Goal: Transaction & Acquisition: Purchase product/service

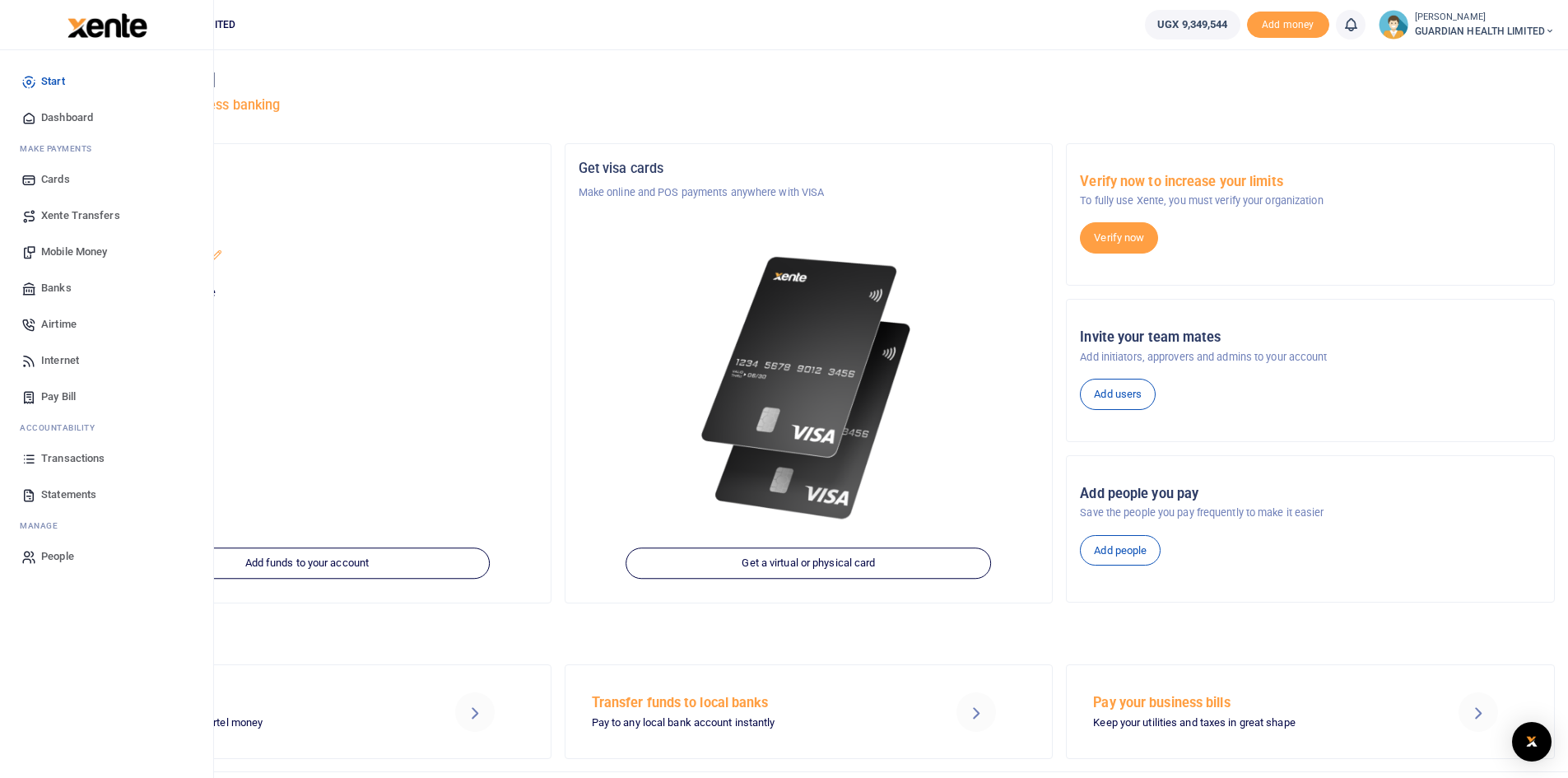
click at [77, 247] on span "Mobile Money" at bounding box center [73, 252] width 66 height 17
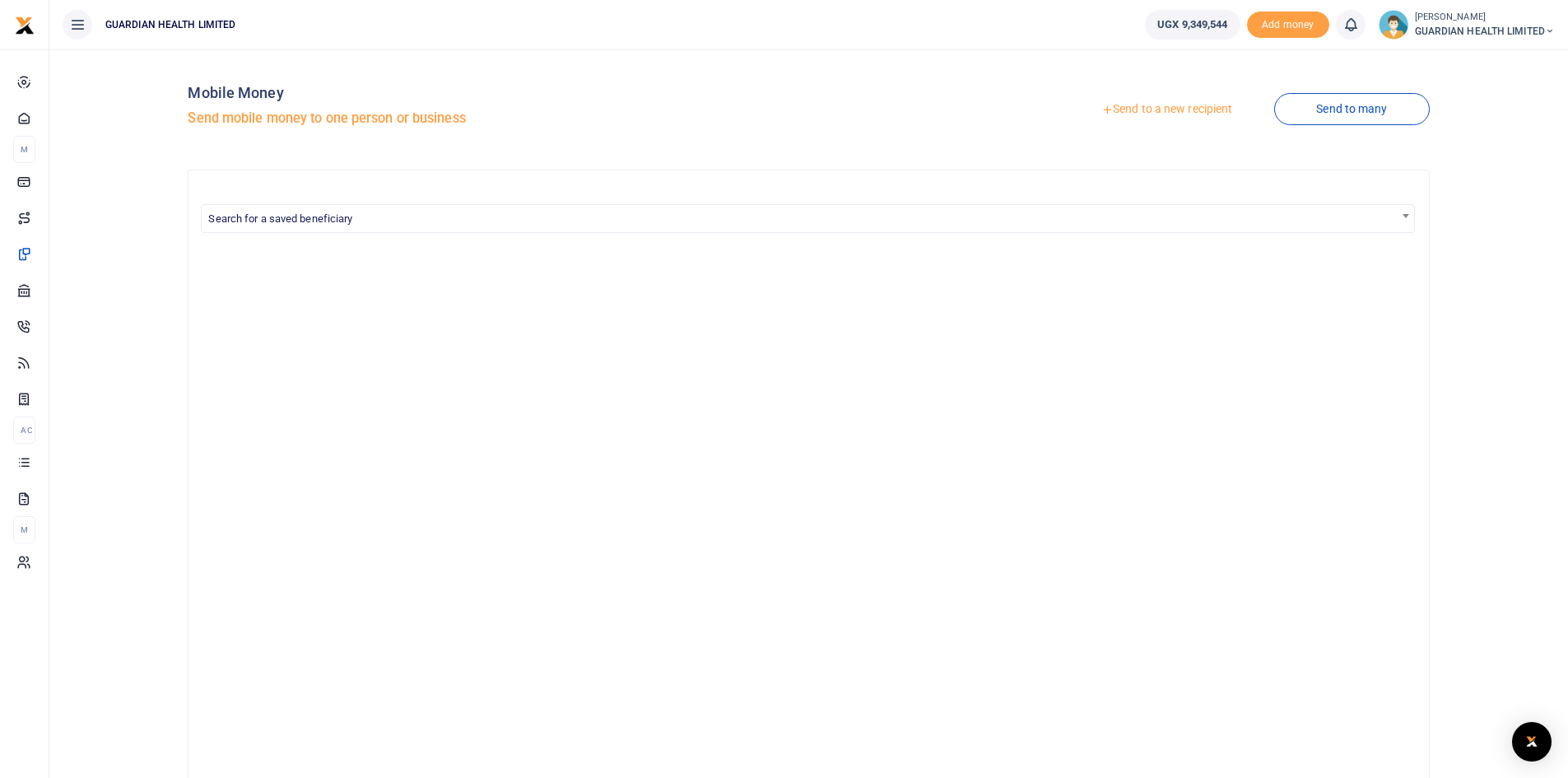
click at [1165, 106] on link "Send to a new recipient" at bounding box center [1166, 110] width 215 height 30
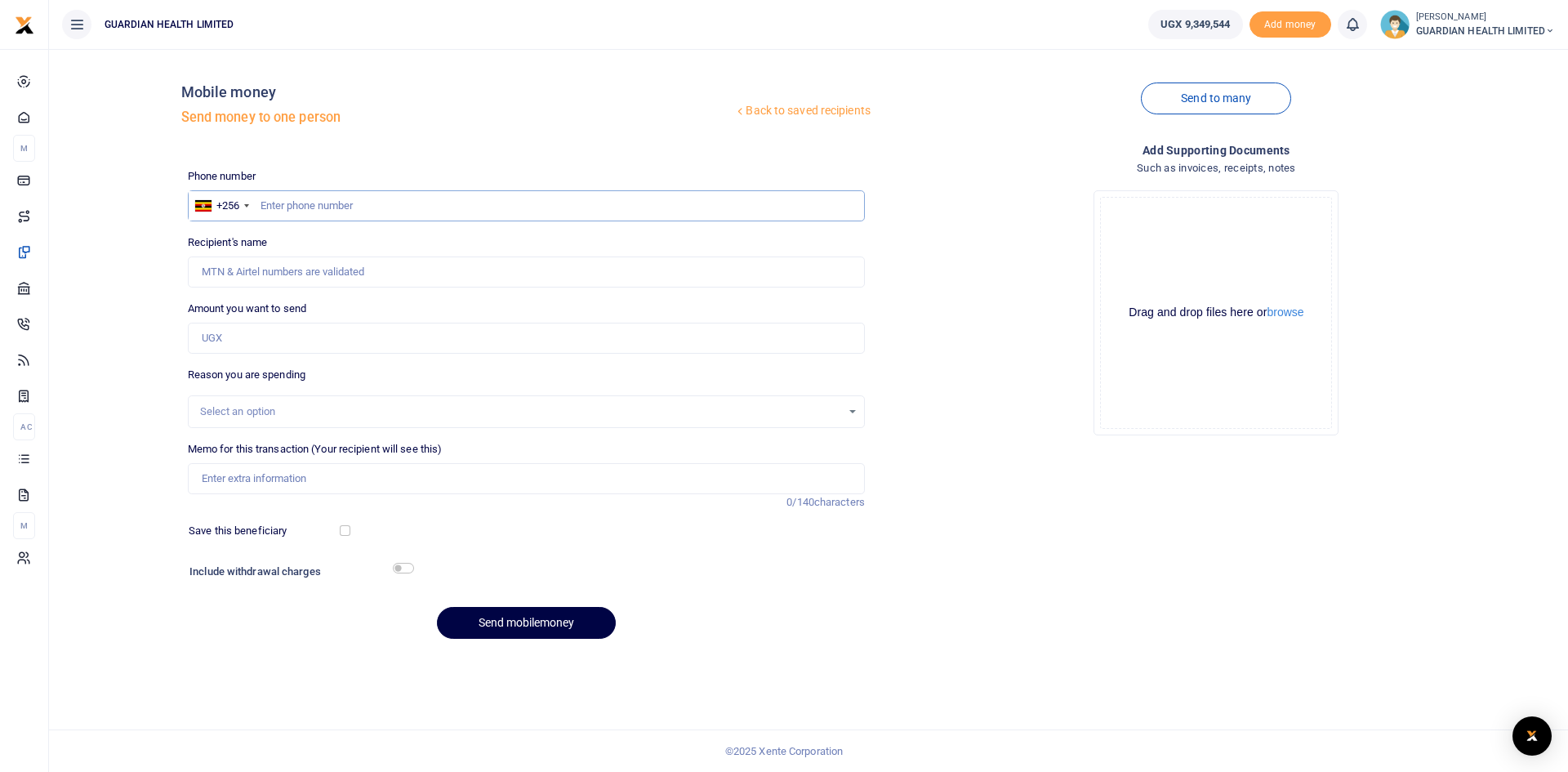
paste input "702859675"
click at [260, 207] on input "702859675" at bounding box center [526, 206] width 677 height 31
type input "702859675"
type input "Henry Yawe"
click at [266, 337] on input "Amount you want to send" at bounding box center [526, 338] width 677 height 31
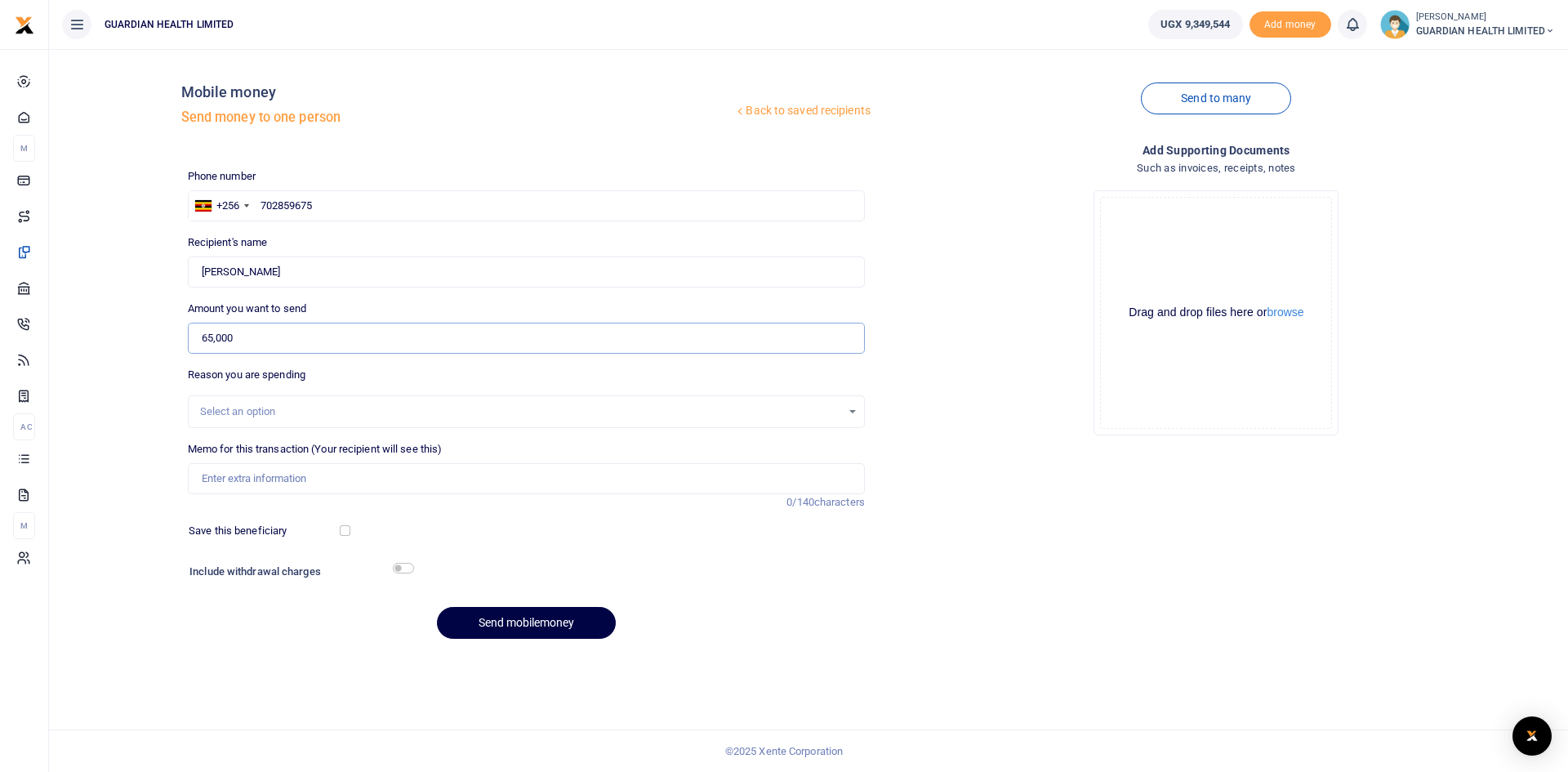
type input "65,000"
click at [255, 406] on div "Select an option" at bounding box center [520, 412] width 641 height 17
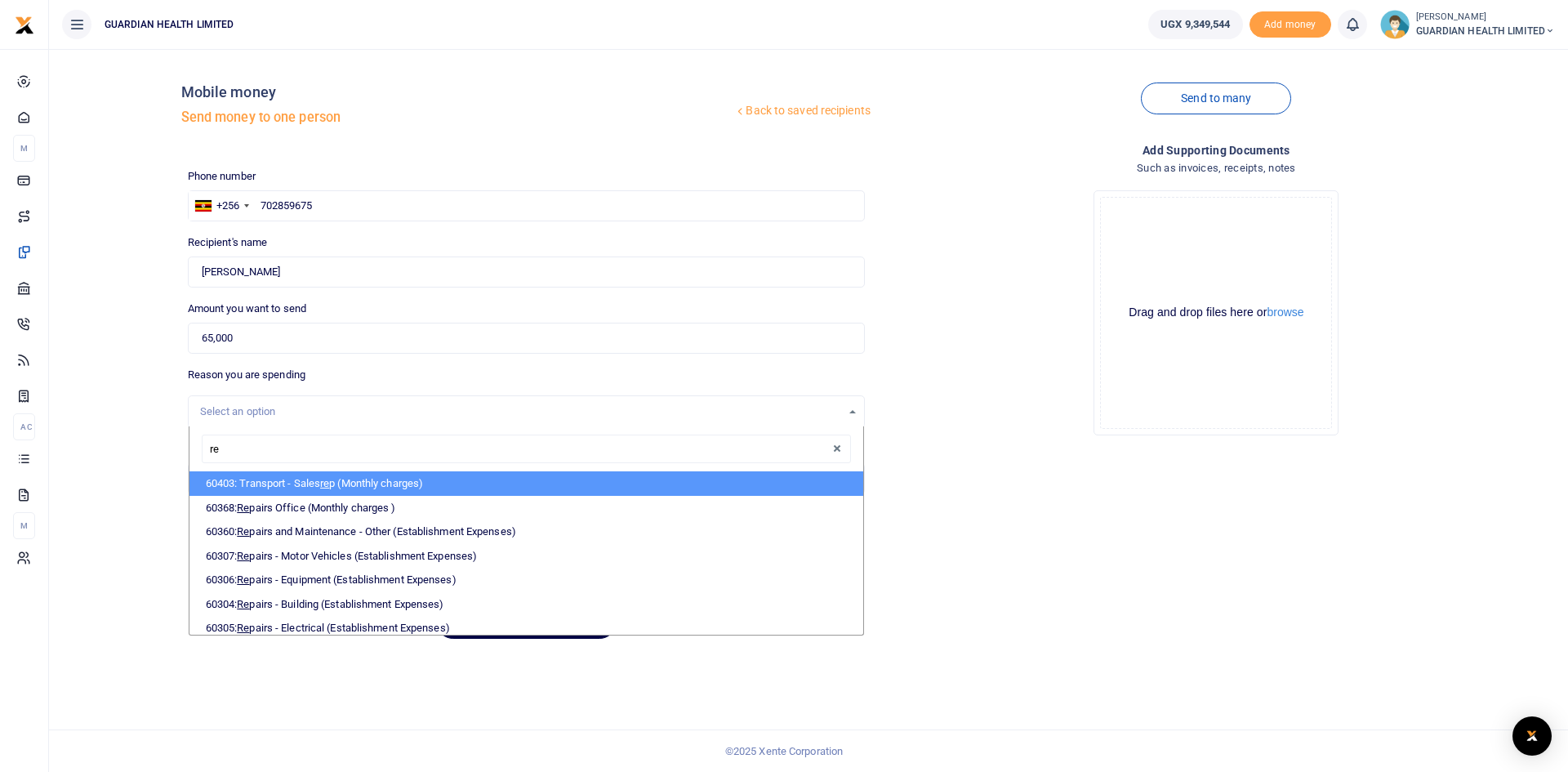
type input "rep"
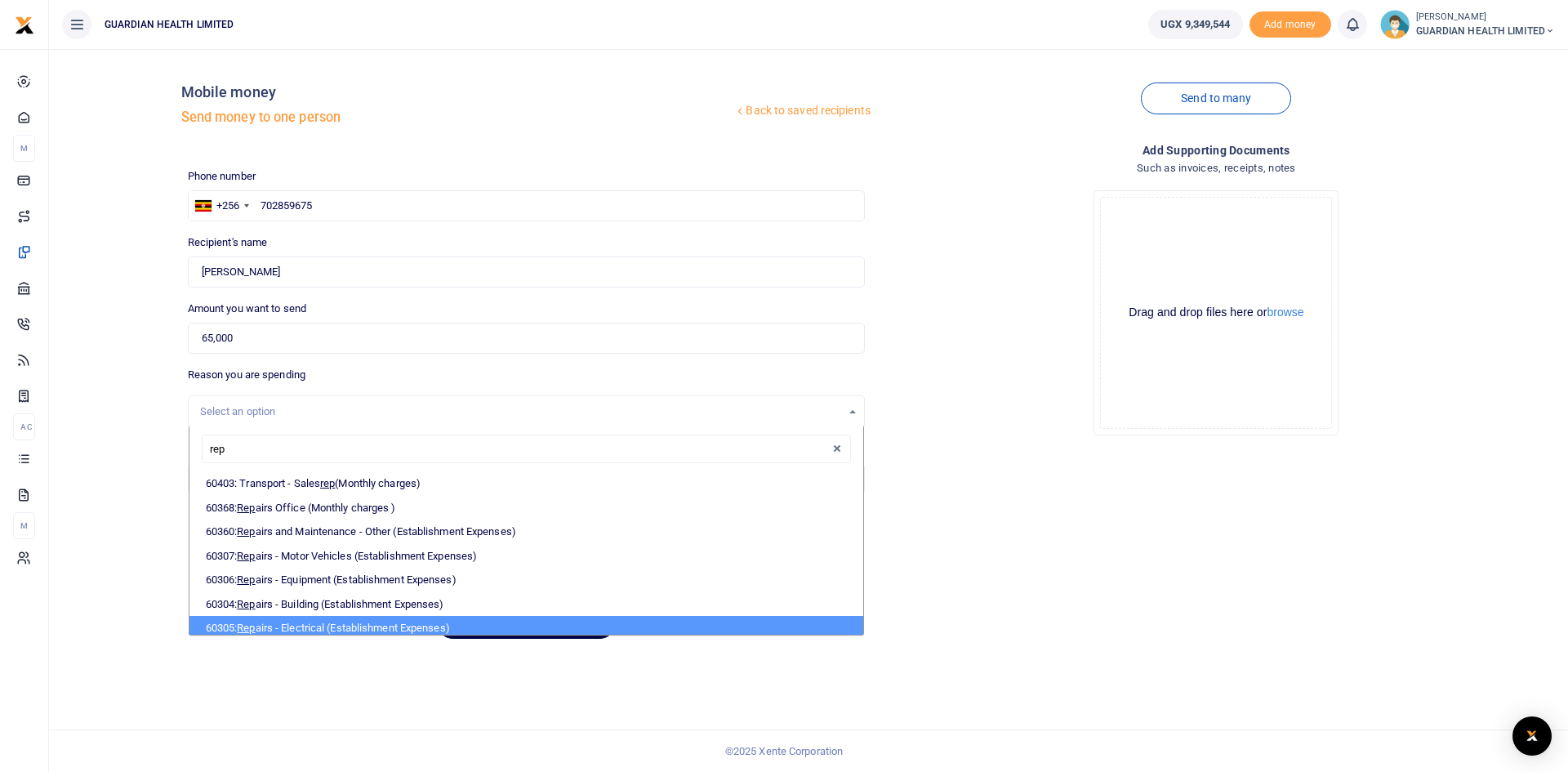
click at [331, 625] on li "60305: Rep airs - Electrical (Establishment Expenses)" at bounding box center [526, 628] width 674 height 25
select select "5393"
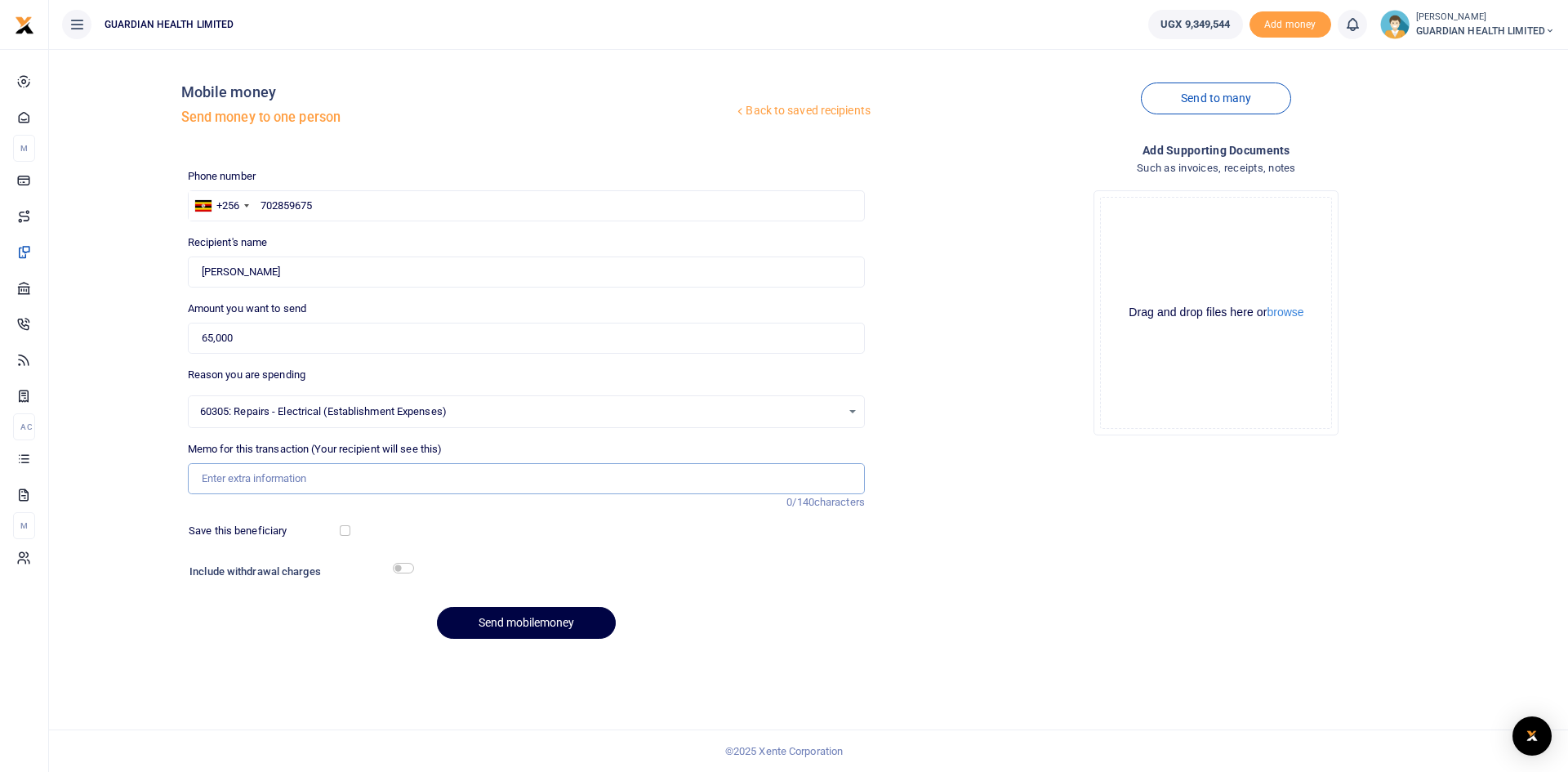
click at [281, 479] on input "Memo for this transaction (Your recipient will see this)" at bounding box center [526, 479] width 677 height 31
paste input "Faulty switch and bulb"
type input "Faulty switch and bulb for warehouse"
click at [342, 530] on input "checkbox" at bounding box center [345, 530] width 11 height 11
checkbox input "true"
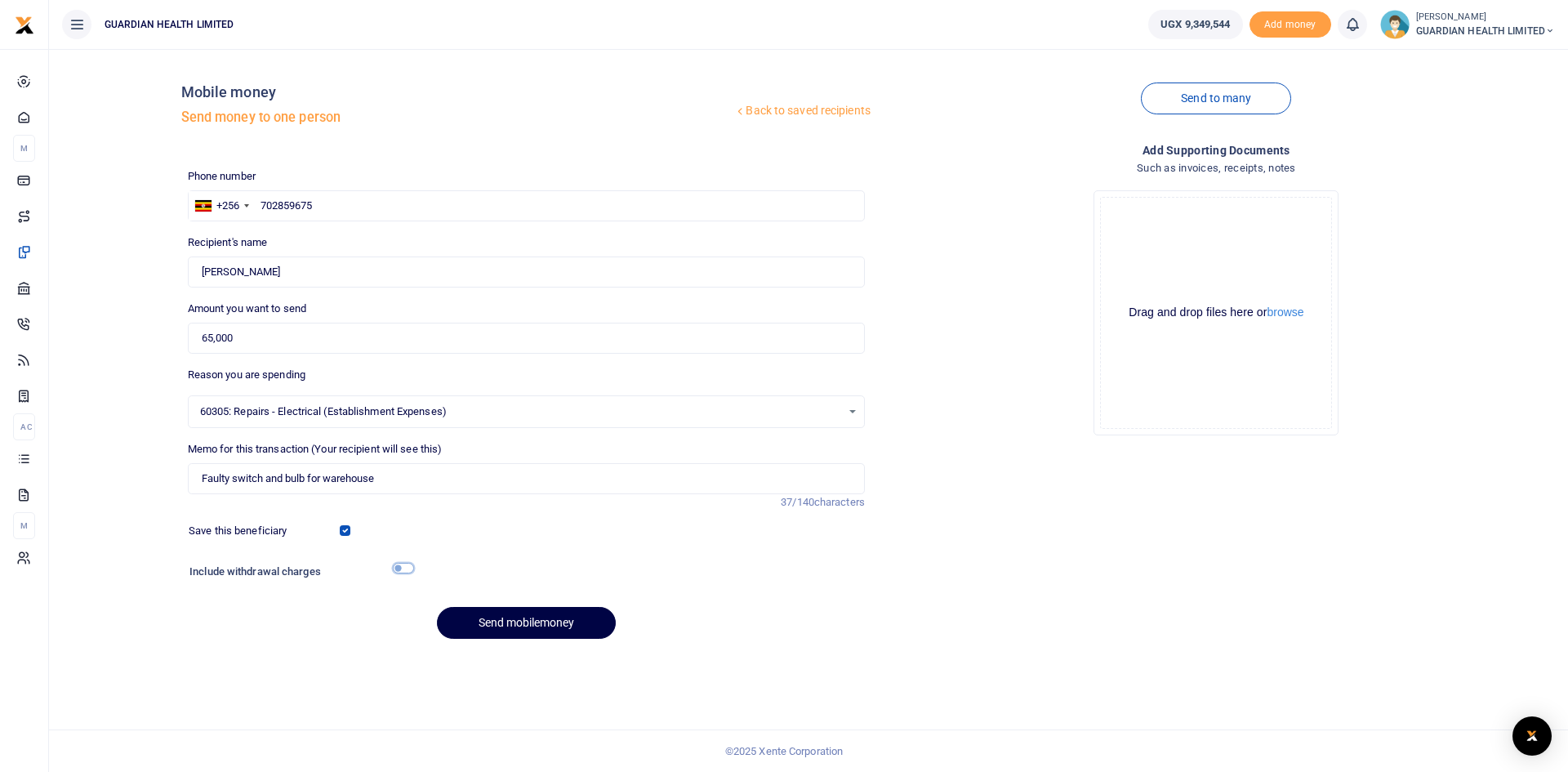
click at [398, 565] on input "checkbox" at bounding box center [403, 568] width 21 height 11
checkbox input "true"
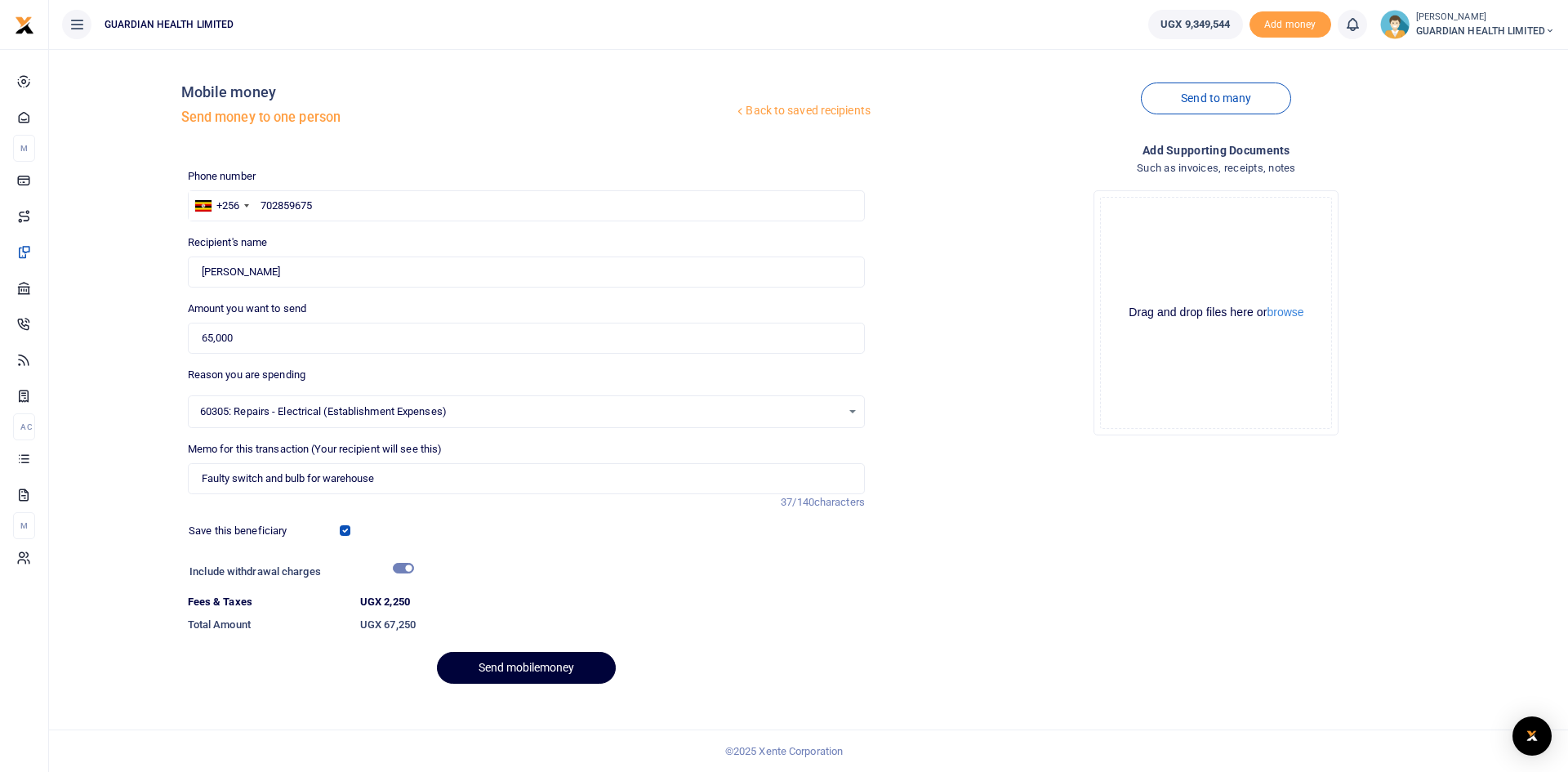
click at [472, 658] on button "Send mobilemoney" at bounding box center [527, 667] width 179 height 32
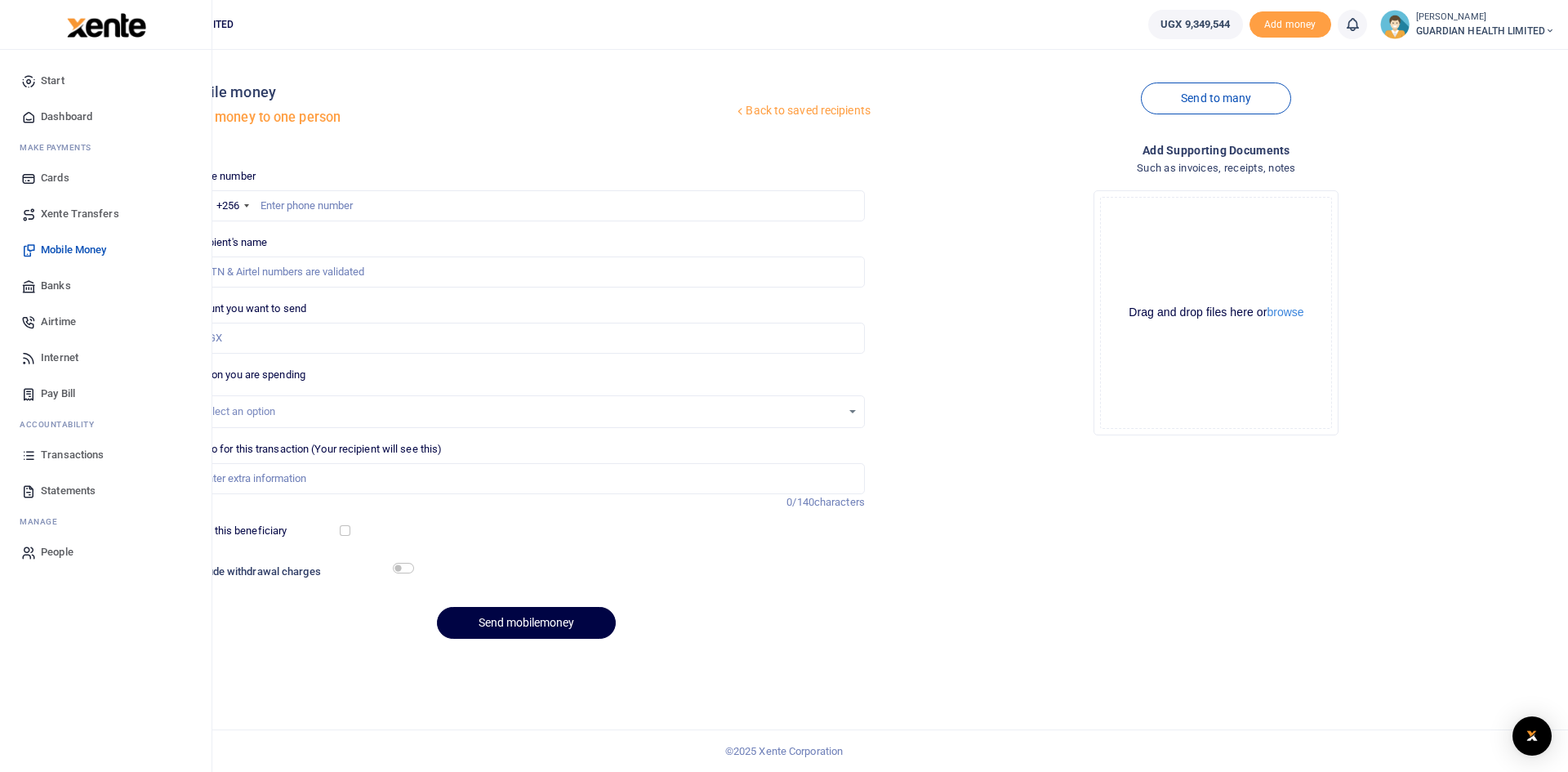
click at [78, 451] on span "Transactions" at bounding box center [72, 455] width 63 height 17
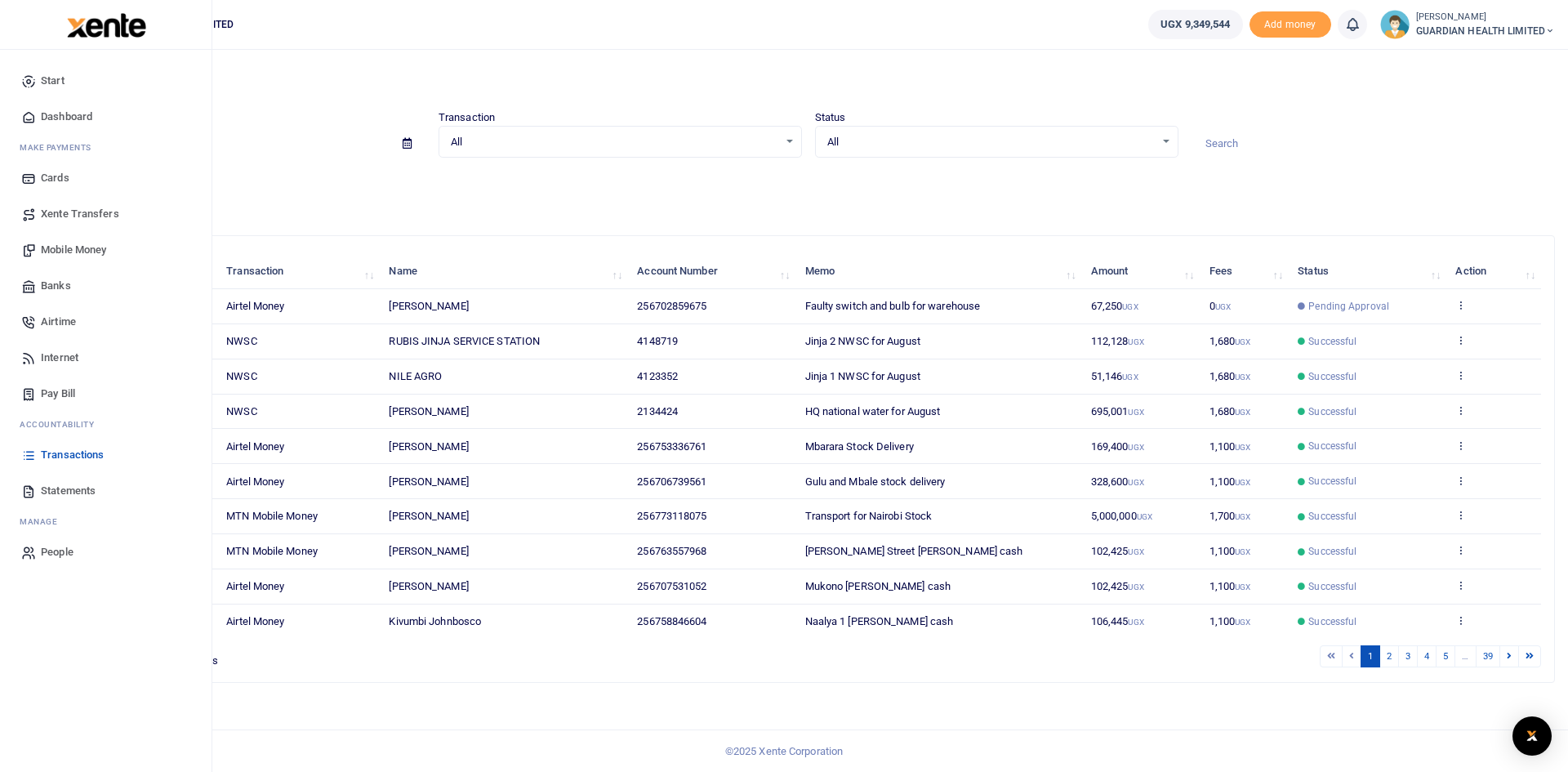
click at [69, 492] on span "Statements" at bounding box center [68, 491] width 55 height 17
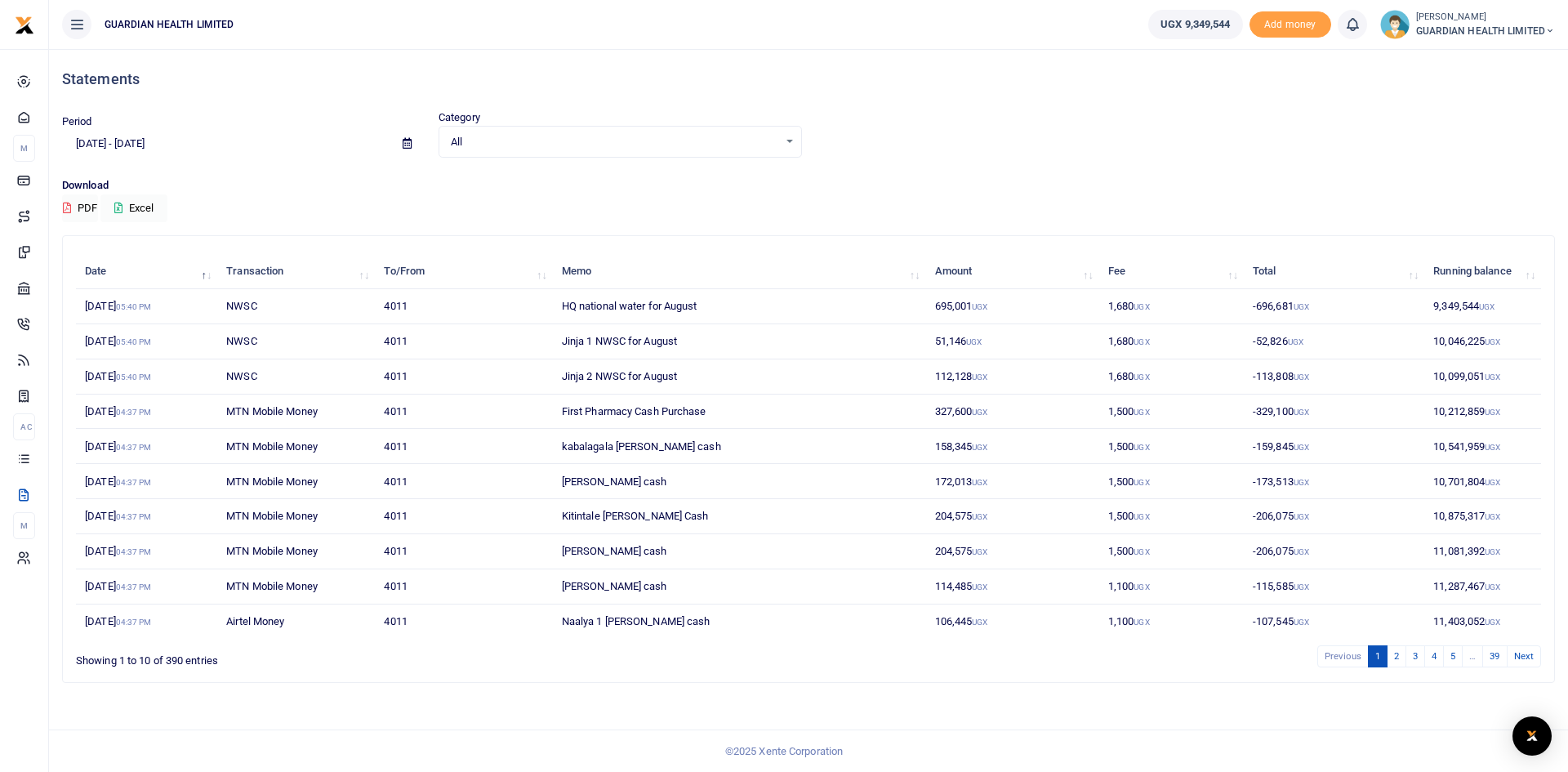
click at [406, 144] on icon at bounding box center [407, 143] width 9 height 11
click at [117, 279] on li "This Month" at bounding box center [120, 278] width 114 height 26
type input "[DATE] - [DATE]"
click at [138, 198] on button "Excel" at bounding box center [134, 208] width 67 height 28
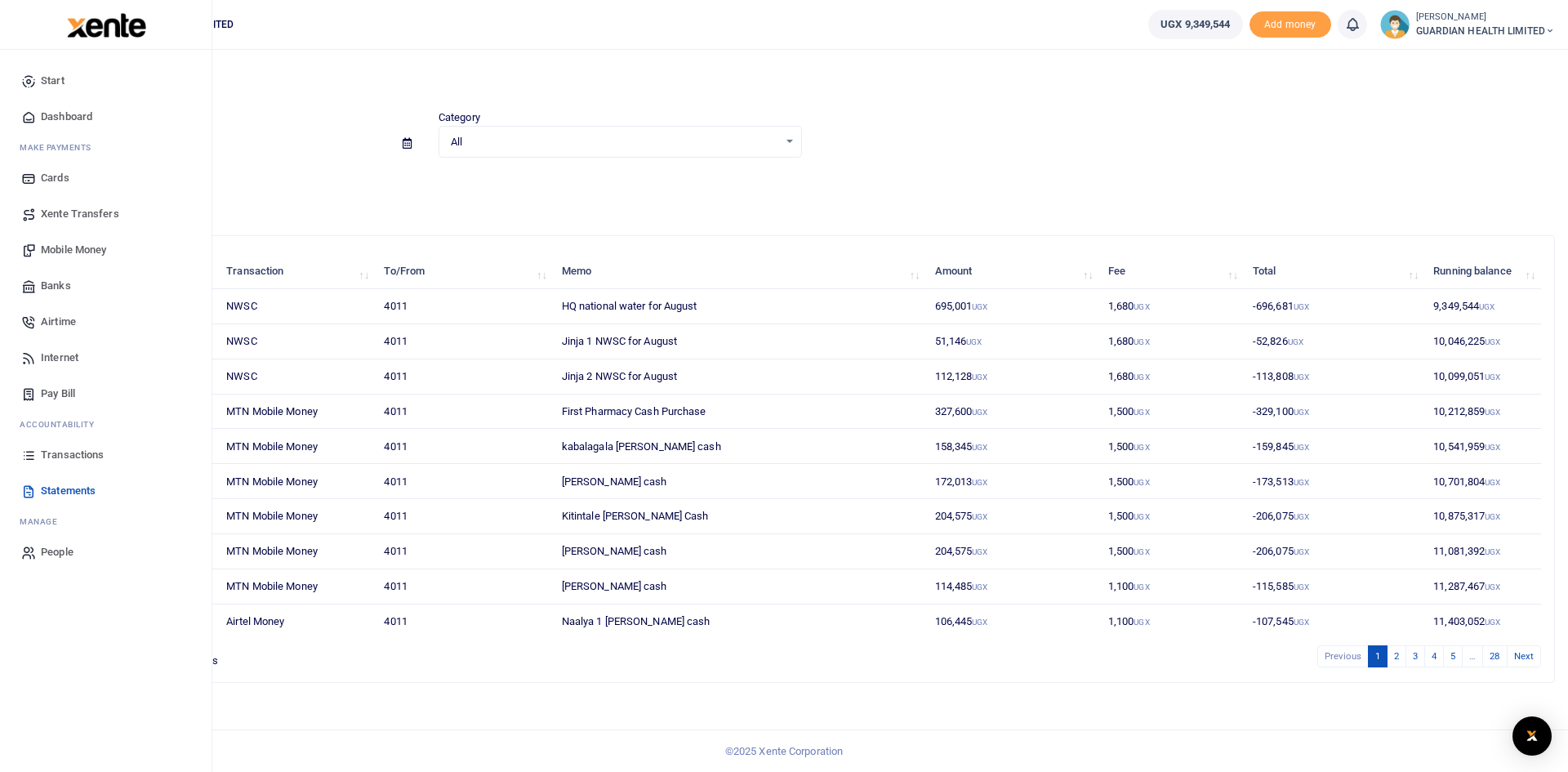
click at [80, 450] on span "Transactions" at bounding box center [72, 455] width 63 height 17
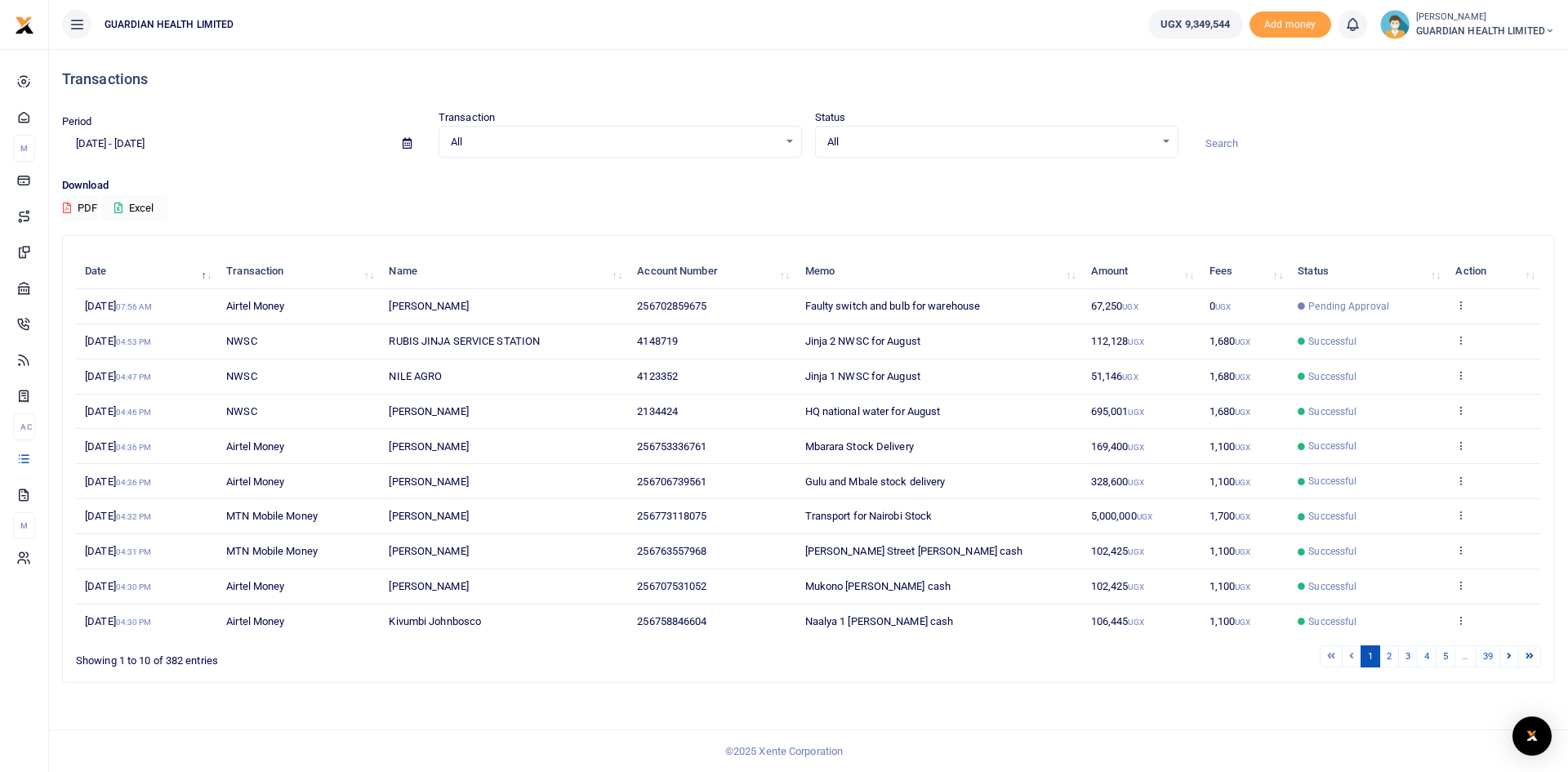
click at [401, 141] on span at bounding box center [407, 144] width 36 height 28
click at [405, 146] on icon at bounding box center [407, 143] width 9 height 11
click at [105, 271] on li "This Month" at bounding box center [120, 278] width 114 height 26
type input "[DATE] - [DATE]"
click at [145, 202] on button "Excel" at bounding box center [134, 208] width 67 height 28
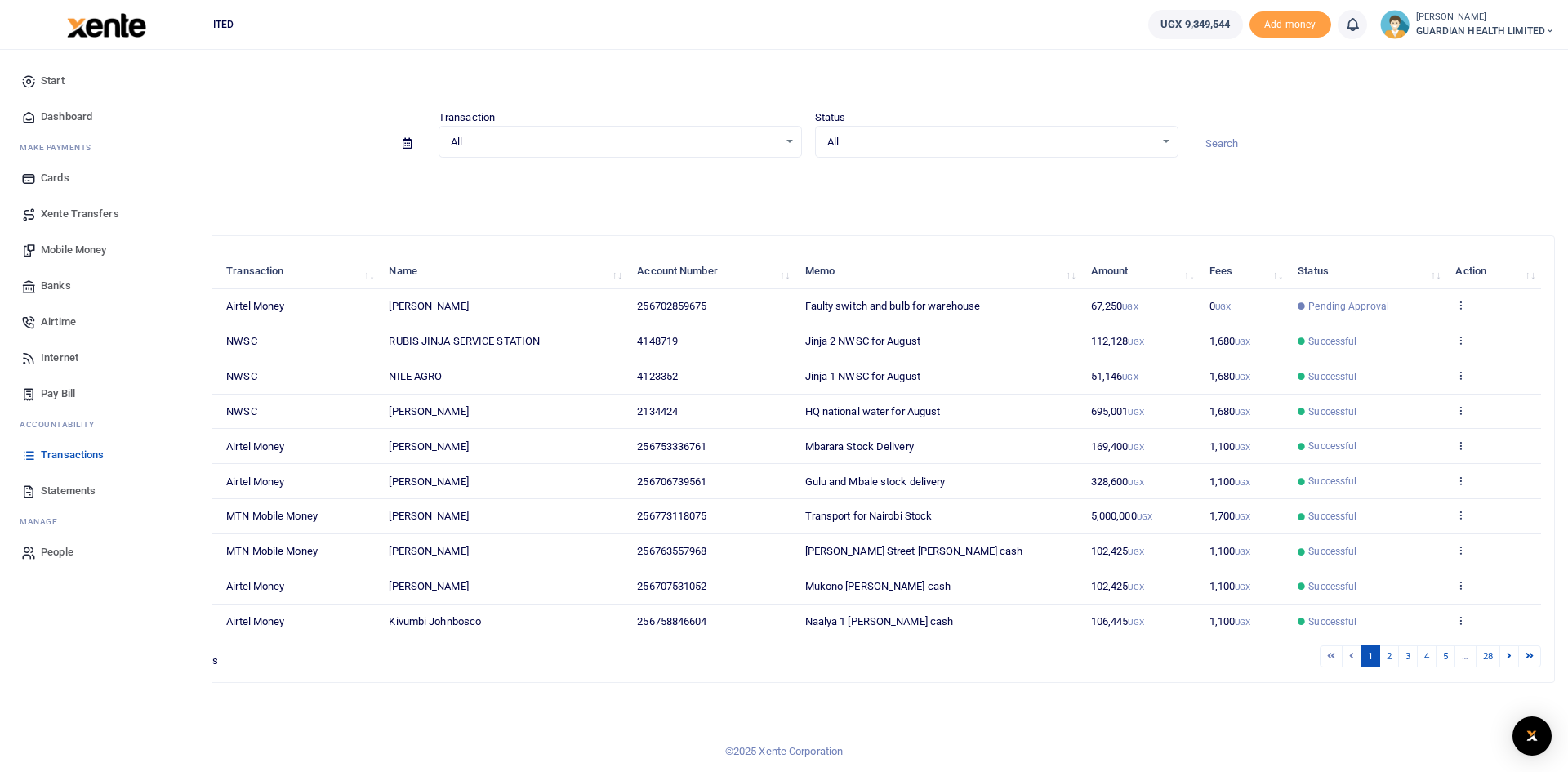
click at [95, 246] on span "Mobile Money" at bounding box center [73, 250] width 65 height 17
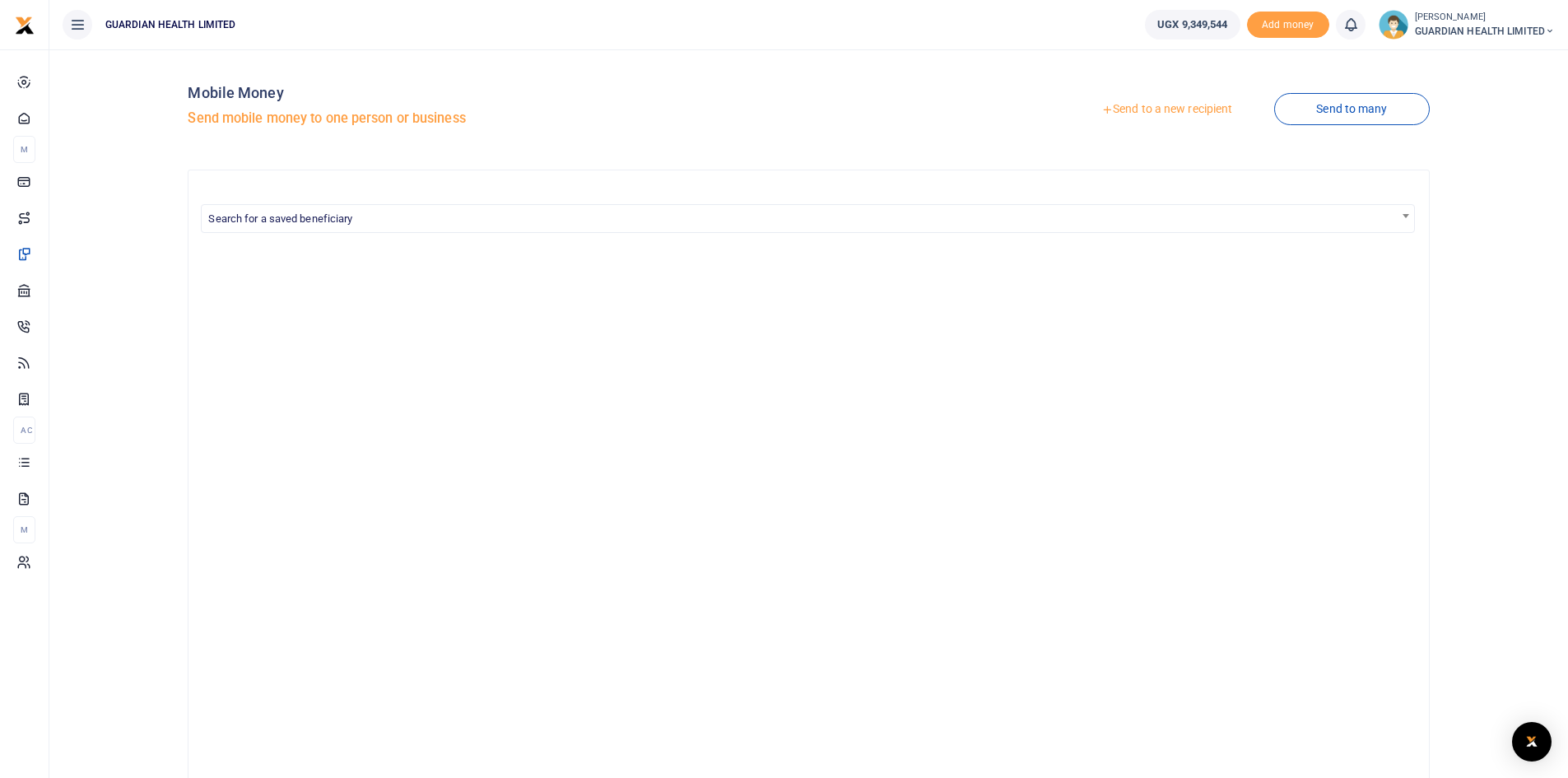
click at [1147, 108] on link "Send to a new recipient" at bounding box center [1166, 110] width 215 height 30
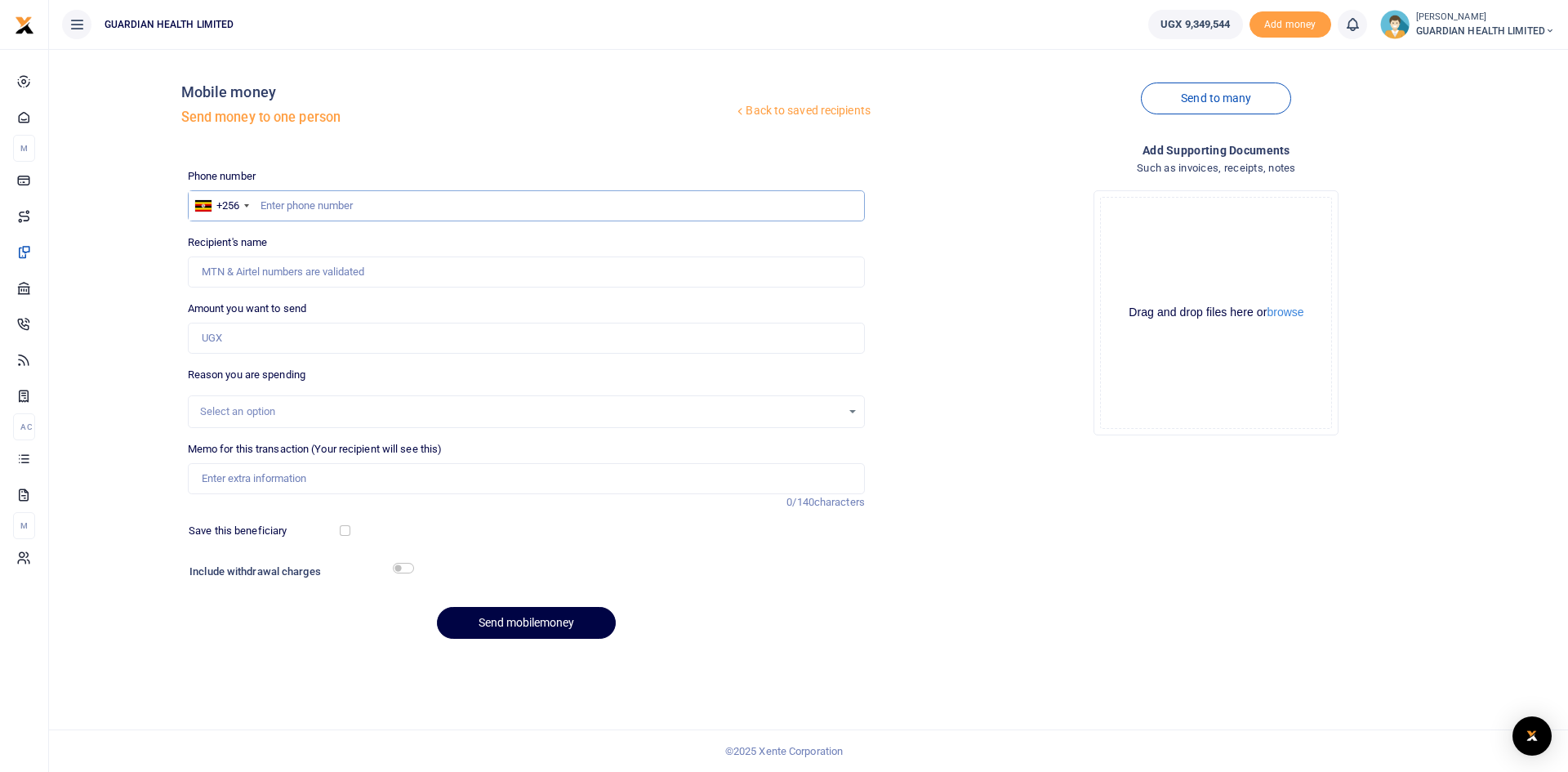
paste input "772383502"
click at [259, 205] on input "772383502" at bounding box center [526, 206] width 677 height 31
type input "772383502"
type input "David Rwabwogo"
click at [236, 333] on input "Amount you want to send" at bounding box center [526, 338] width 677 height 31
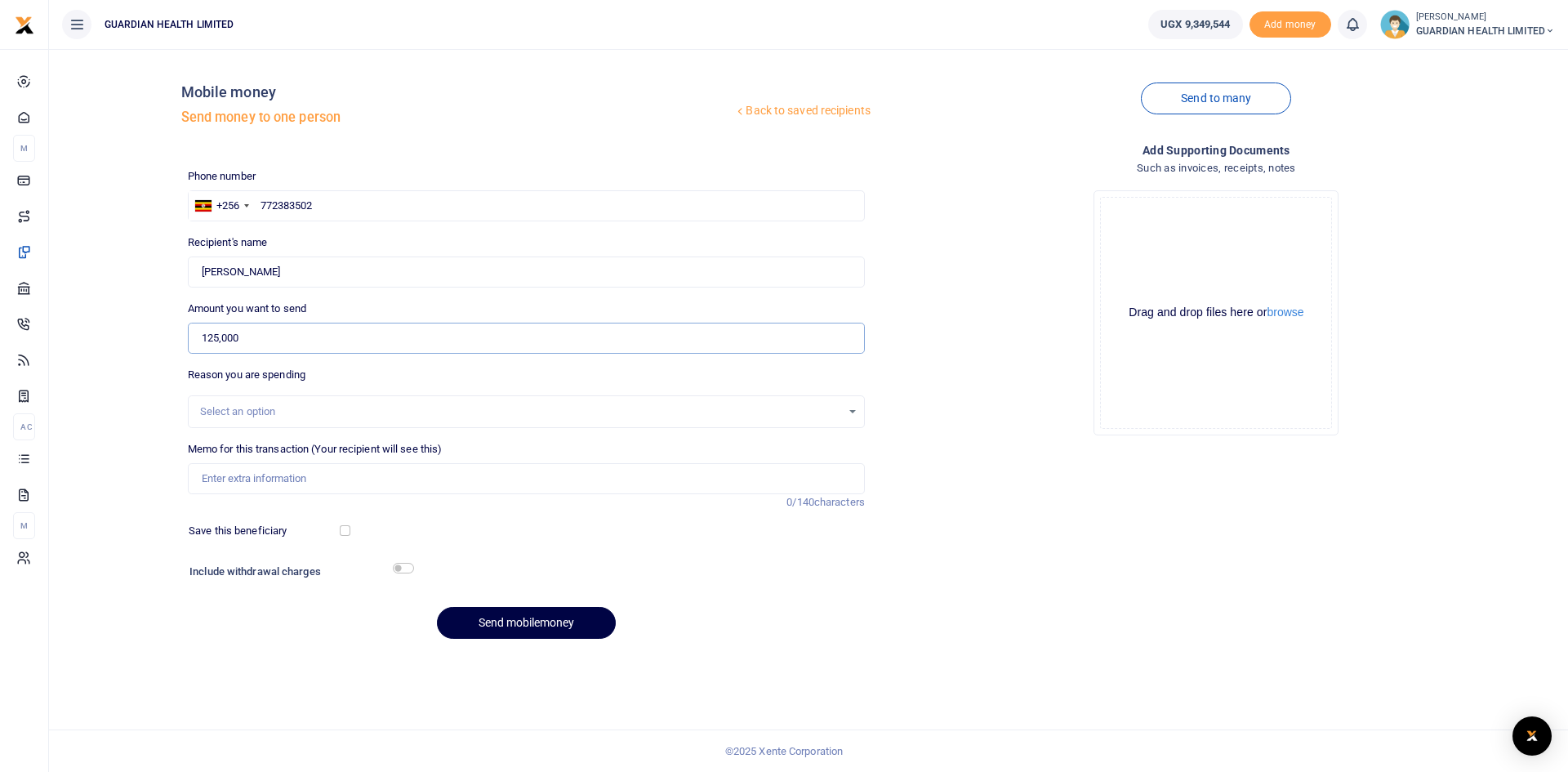
type input "125,000"
click at [228, 411] on div "Select an option" at bounding box center [520, 412] width 641 height 17
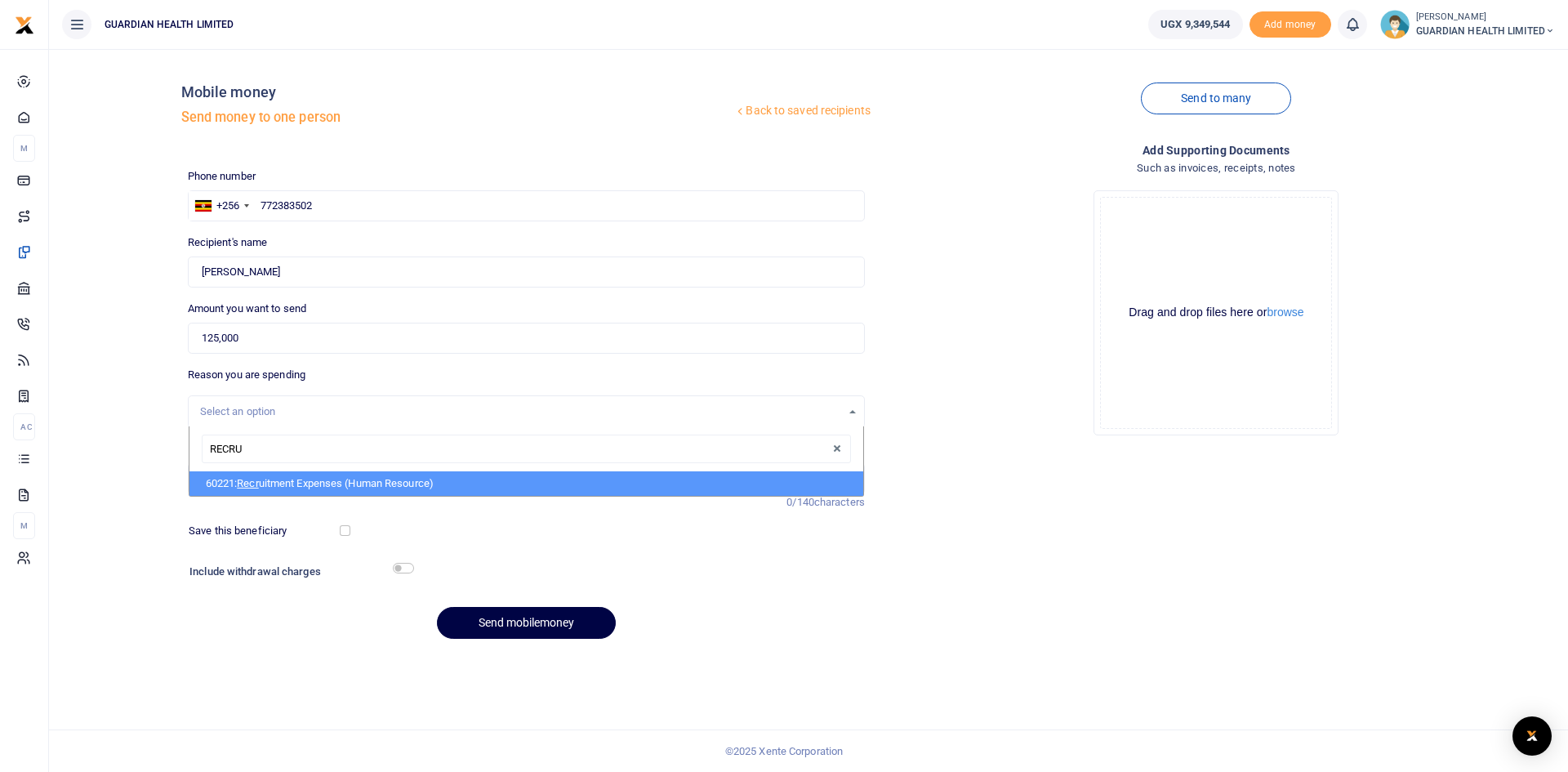
type input "RECRUI"
click at [252, 483] on span "Recrui" at bounding box center [251, 483] width 31 height 12
select select "5394"
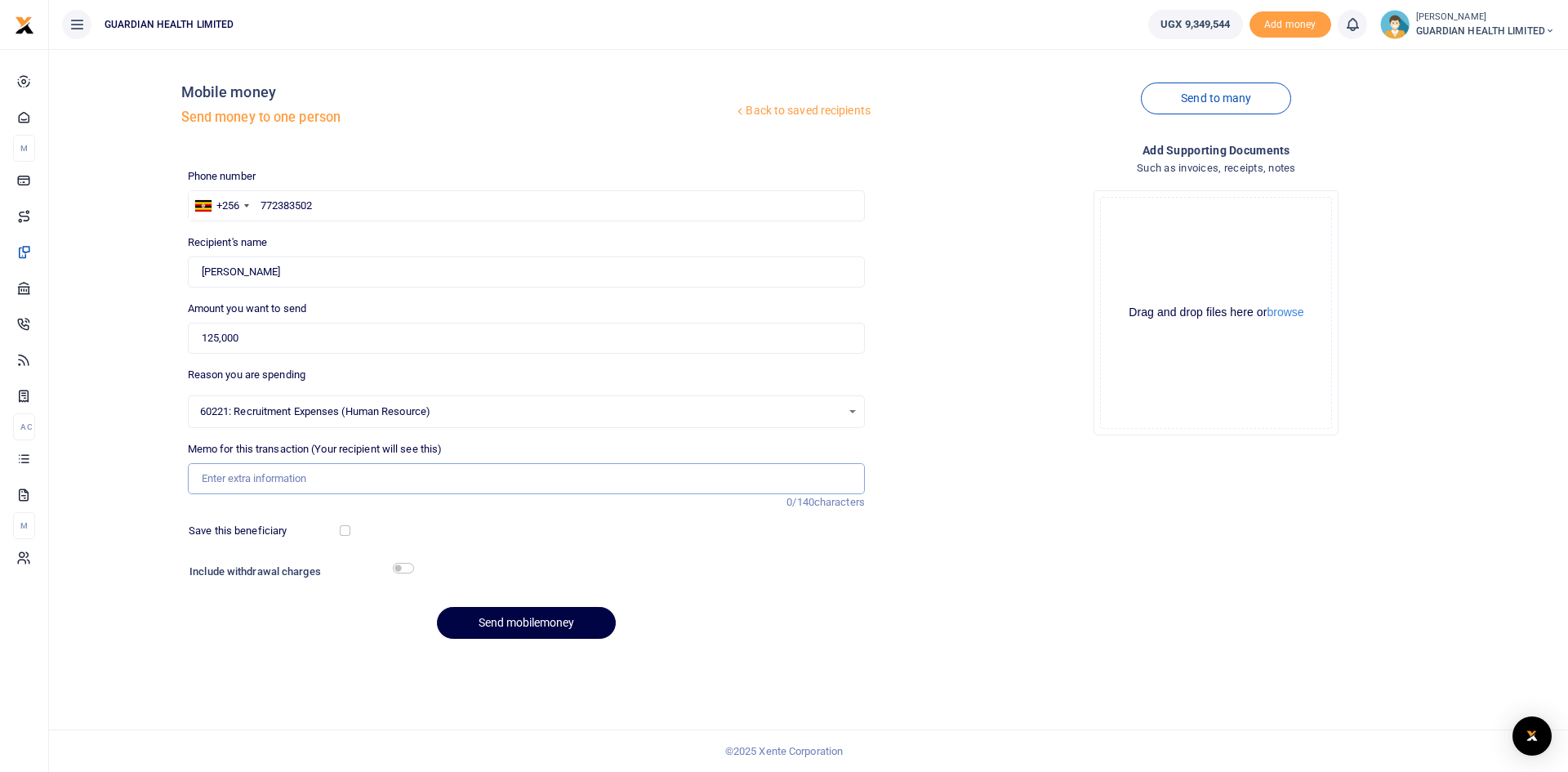
click at [293, 469] on input "Memo for this transaction (Your recipient will see this)" at bounding box center [526, 479] width 677 height 31
paste input "breakfast given to cashiers(GHL),interviewers and trainers for rocket stuff"
click at [355, 480] on input "breakfast given to cashiers(GHL),interviewers and trainers for rocket stuff" at bounding box center [526, 479] width 677 height 31
click at [332, 478] on input "breakfast given to cashiers(GHL,interviewers and trainers for rocket stuff" at bounding box center [526, 479] width 677 height 31
click at [352, 479] on input "breakfast given to cashiersGHL,interviewers and trainers for rocket stuff" at bounding box center [526, 479] width 677 height 31
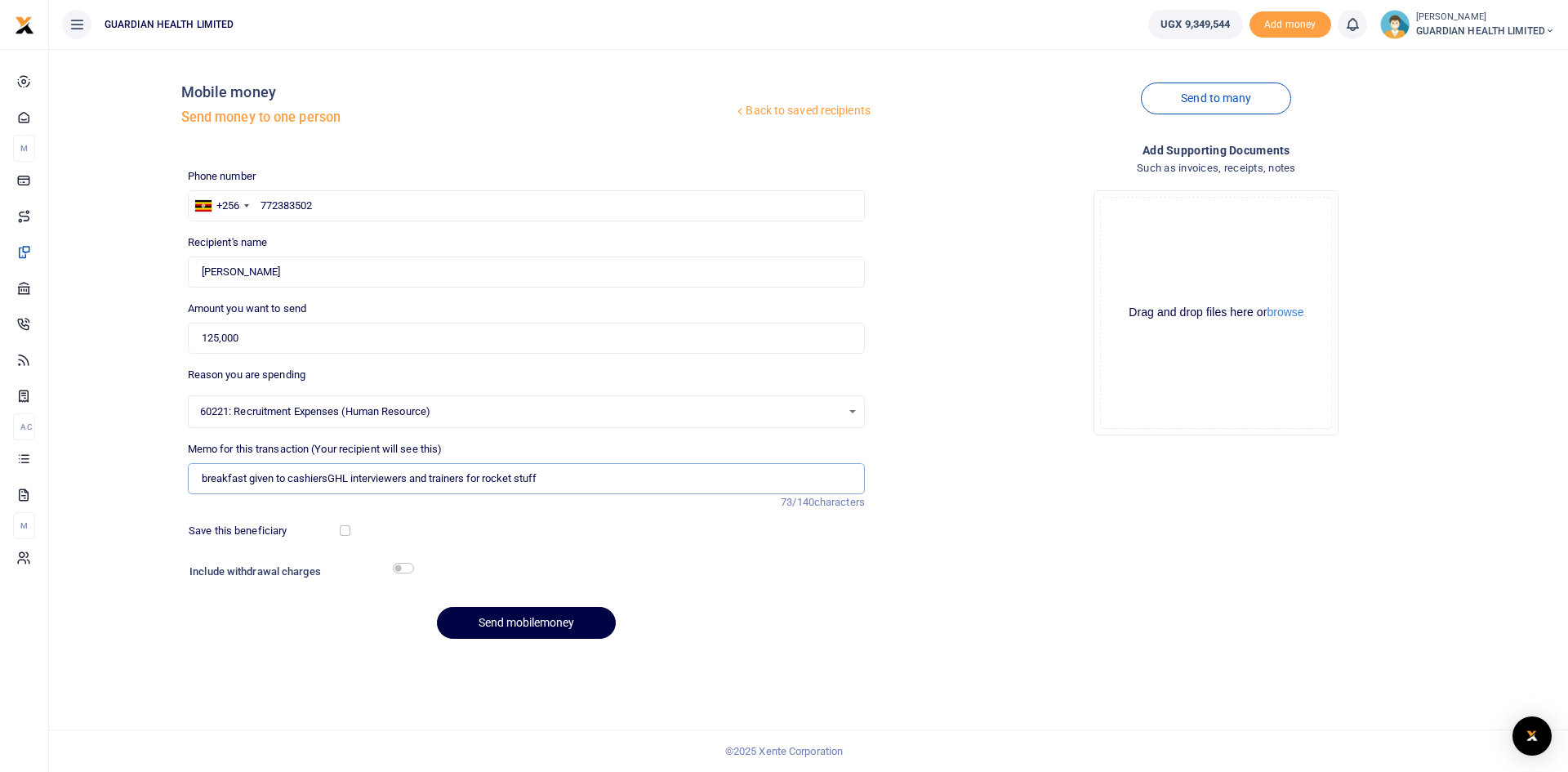
click at [550, 479] on input "breakfast given to cashiersGHL interviewers and trainers for rocket stuff" at bounding box center [526, 479] width 677 height 31
type input "breakfast given to cashiersGHL interviewers and trainers for rocket stuff for 8…"
click at [344, 530] on input "checkbox" at bounding box center [345, 530] width 11 height 11
checkbox input "true"
click at [404, 569] on input "checkbox" at bounding box center [403, 568] width 21 height 11
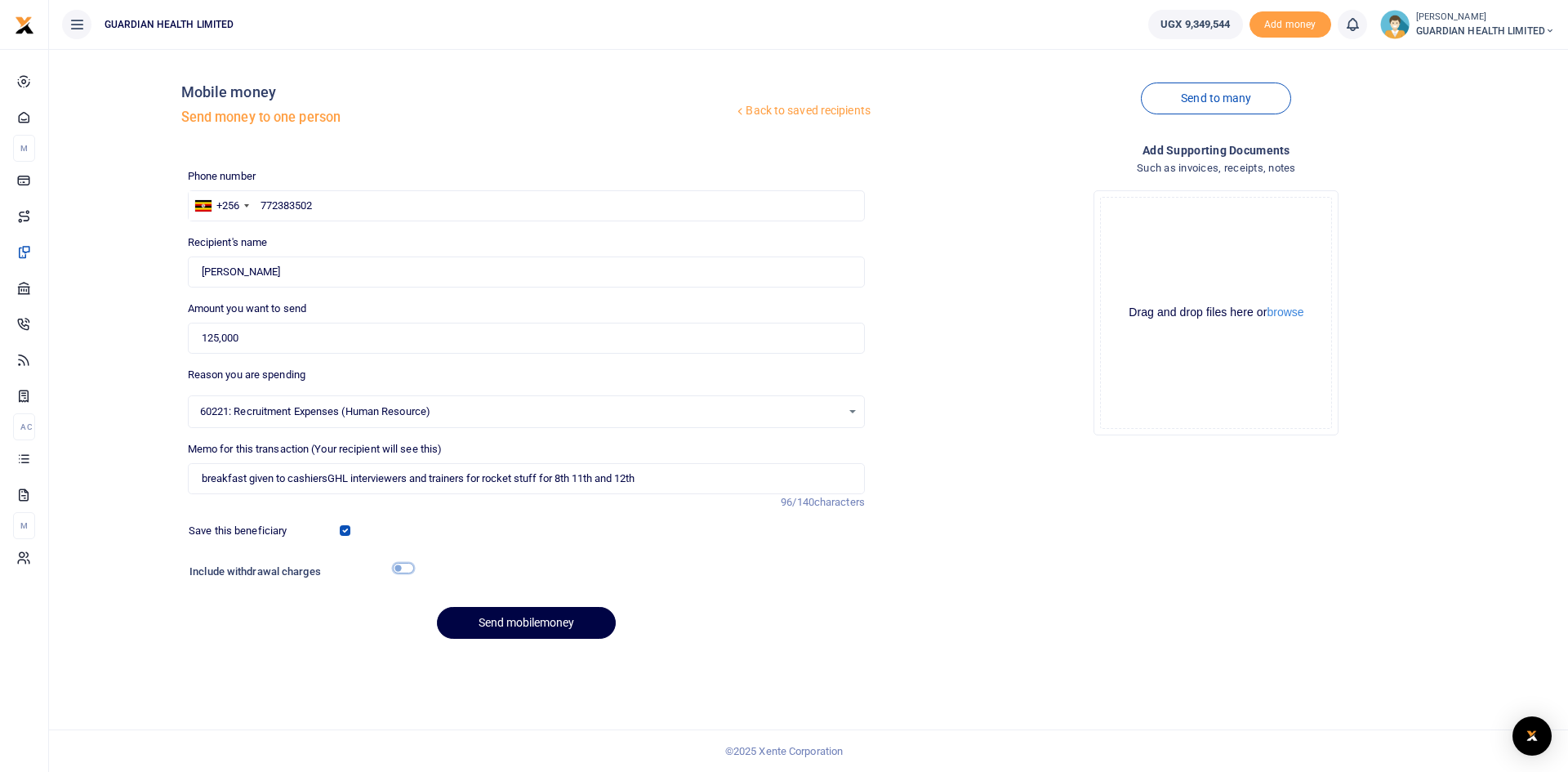
checkbox input "true"
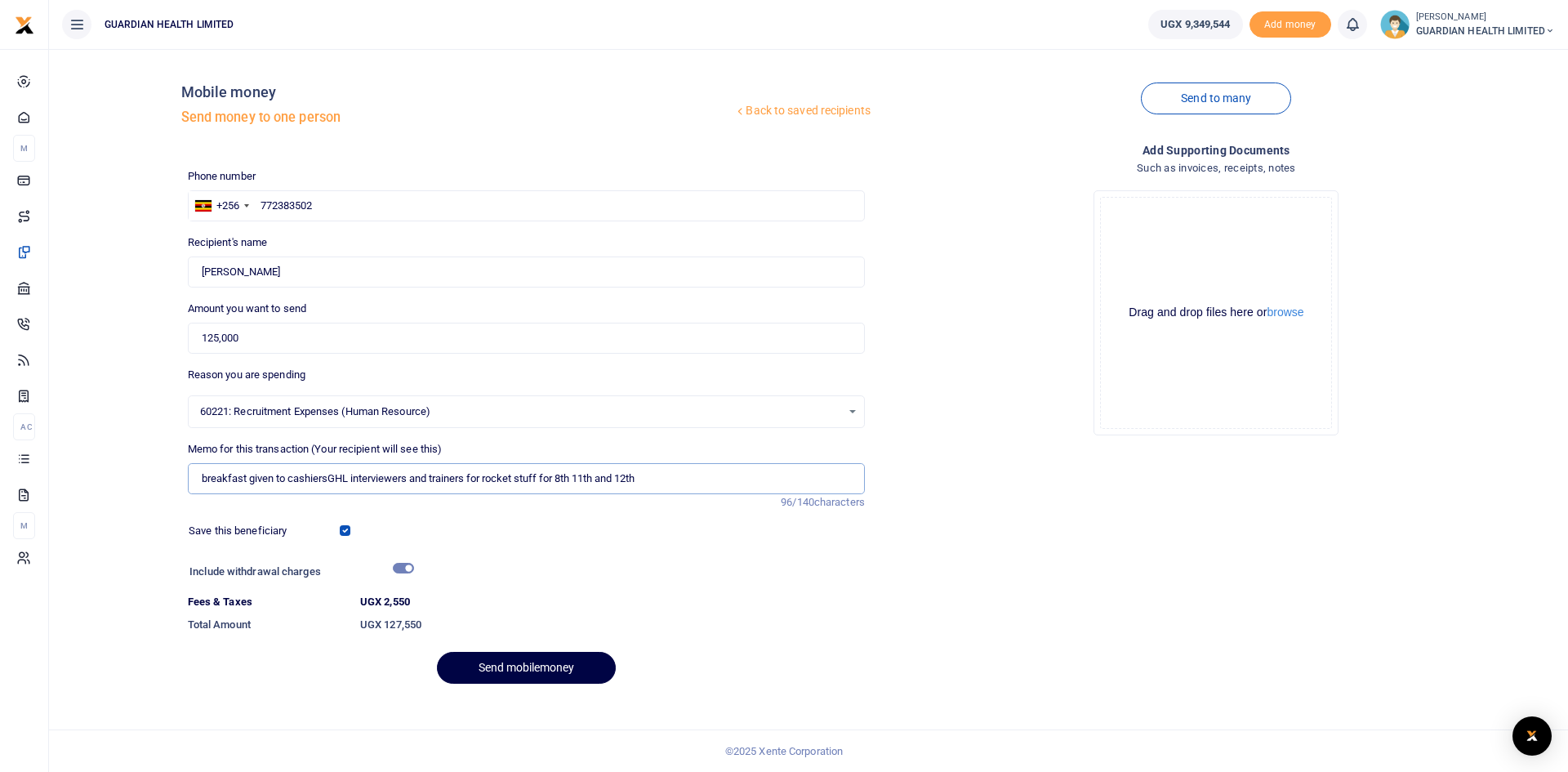
click at [327, 478] on input "breakfast given to cashiersGHL interviewers and trainers for rocket stuff for 8…" at bounding box center [526, 479] width 677 height 31
type input "breakfast given to cashiers GHL interviewers and trainers for rocket stuff for …"
click at [473, 662] on button "Send mobilemoney" at bounding box center [527, 667] width 179 height 32
